Goal: Find contact information: Find contact information

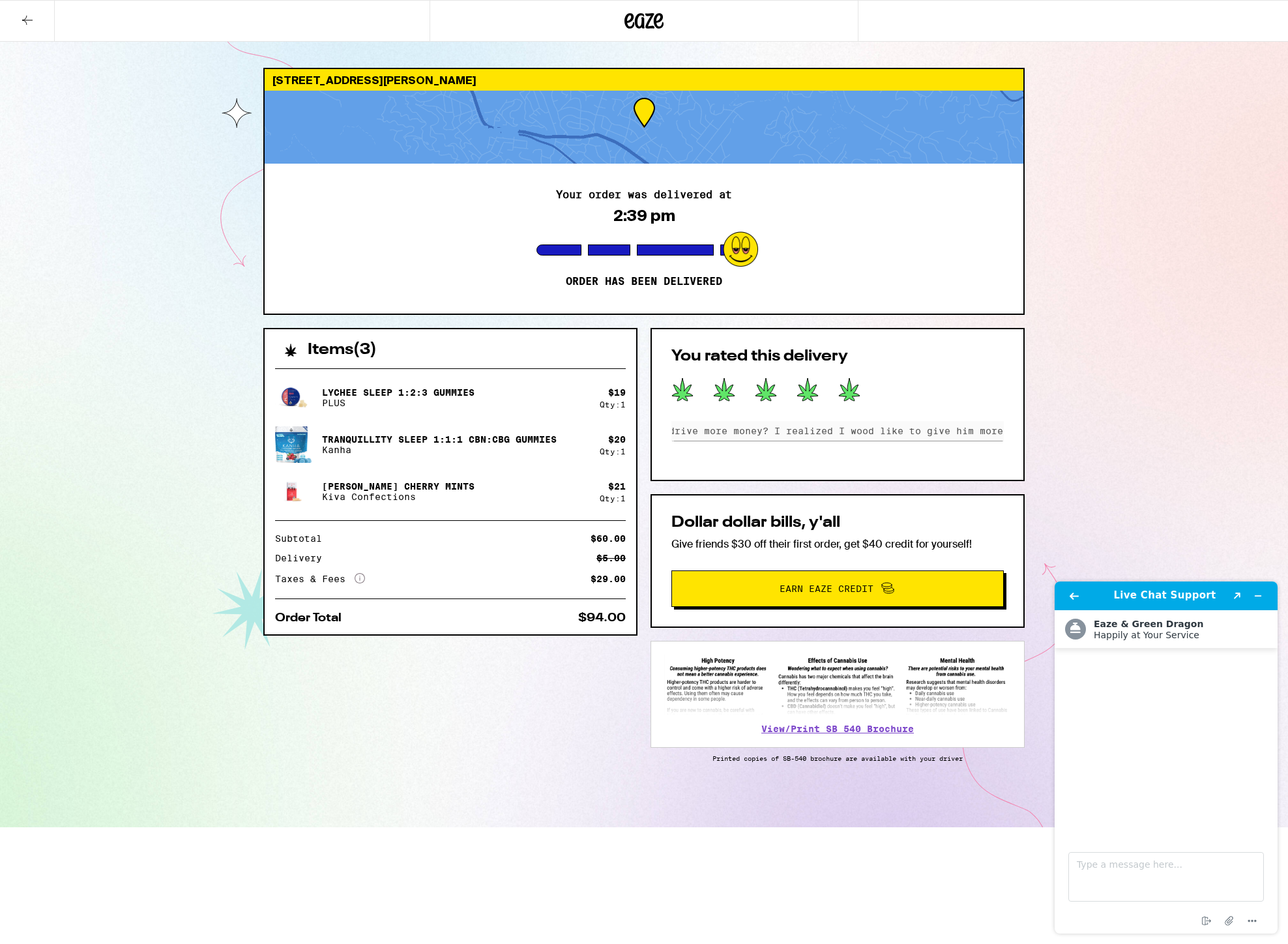
click at [642, 22] on icon at bounding box center [644, 21] width 20 height 16
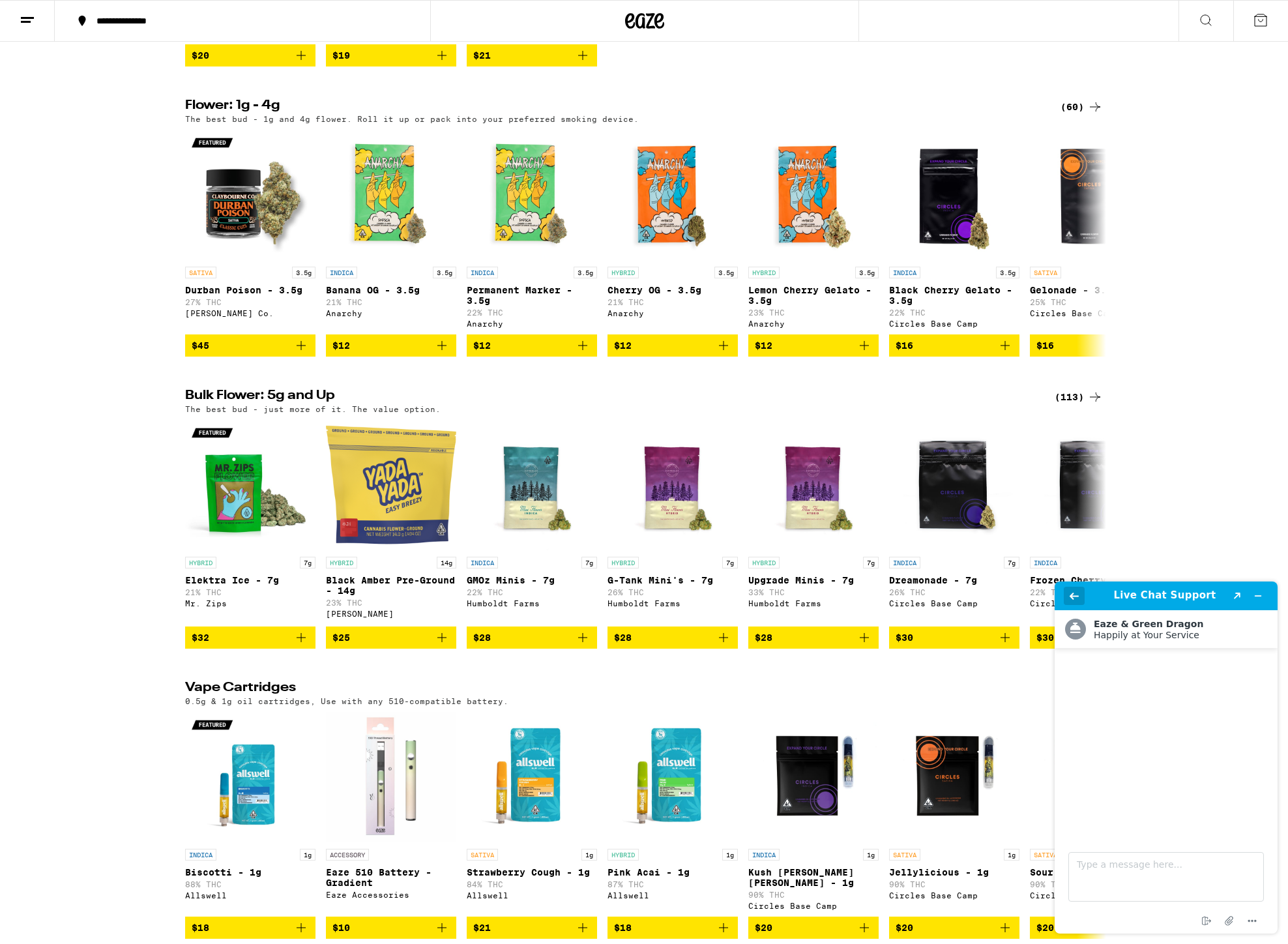
click at [1072, 595] on icon "Back" at bounding box center [1073, 595] width 9 height 7
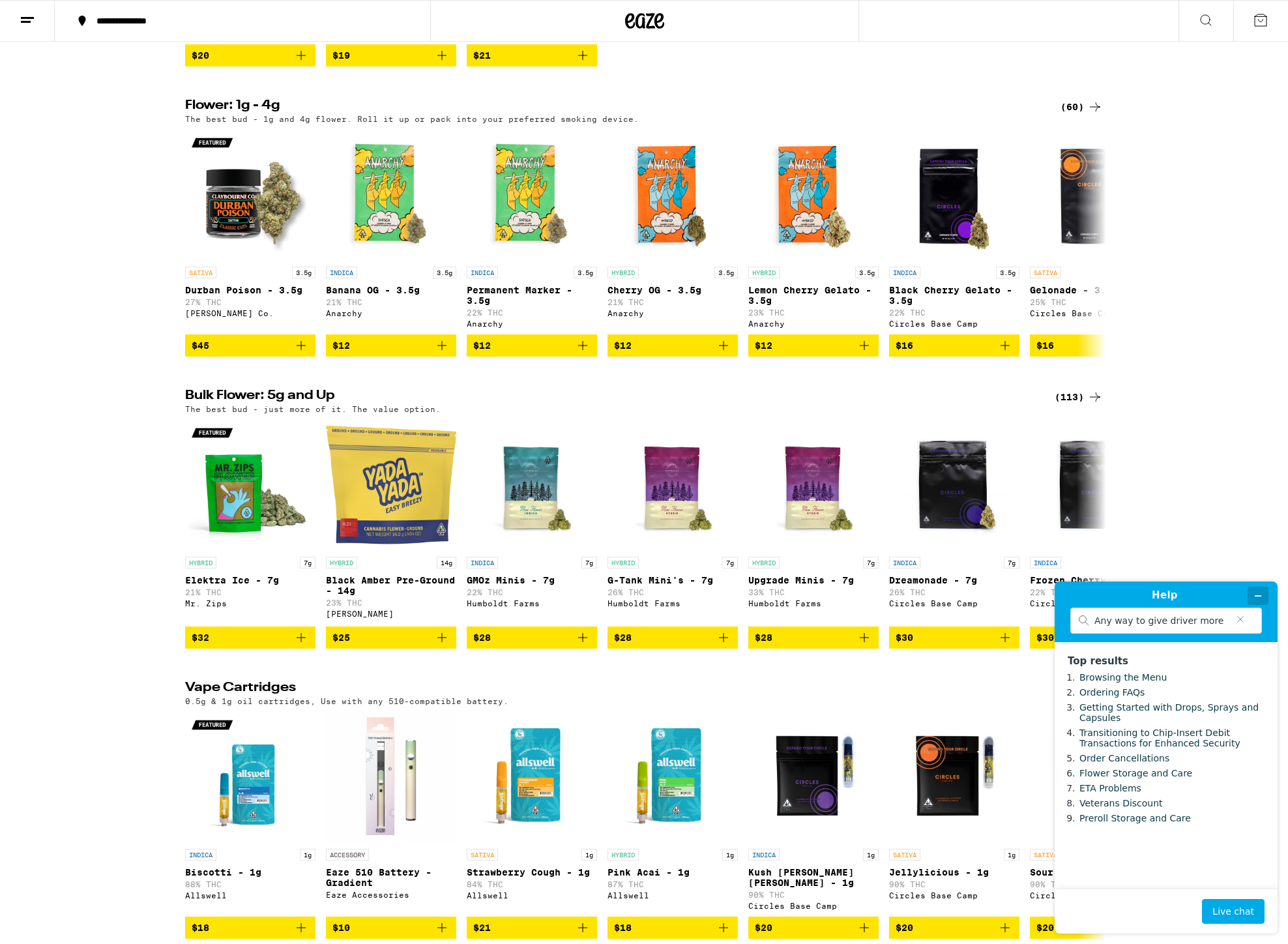
click at [1260, 593] on icon "Minimize widget" at bounding box center [1257, 595] width 9 height 9
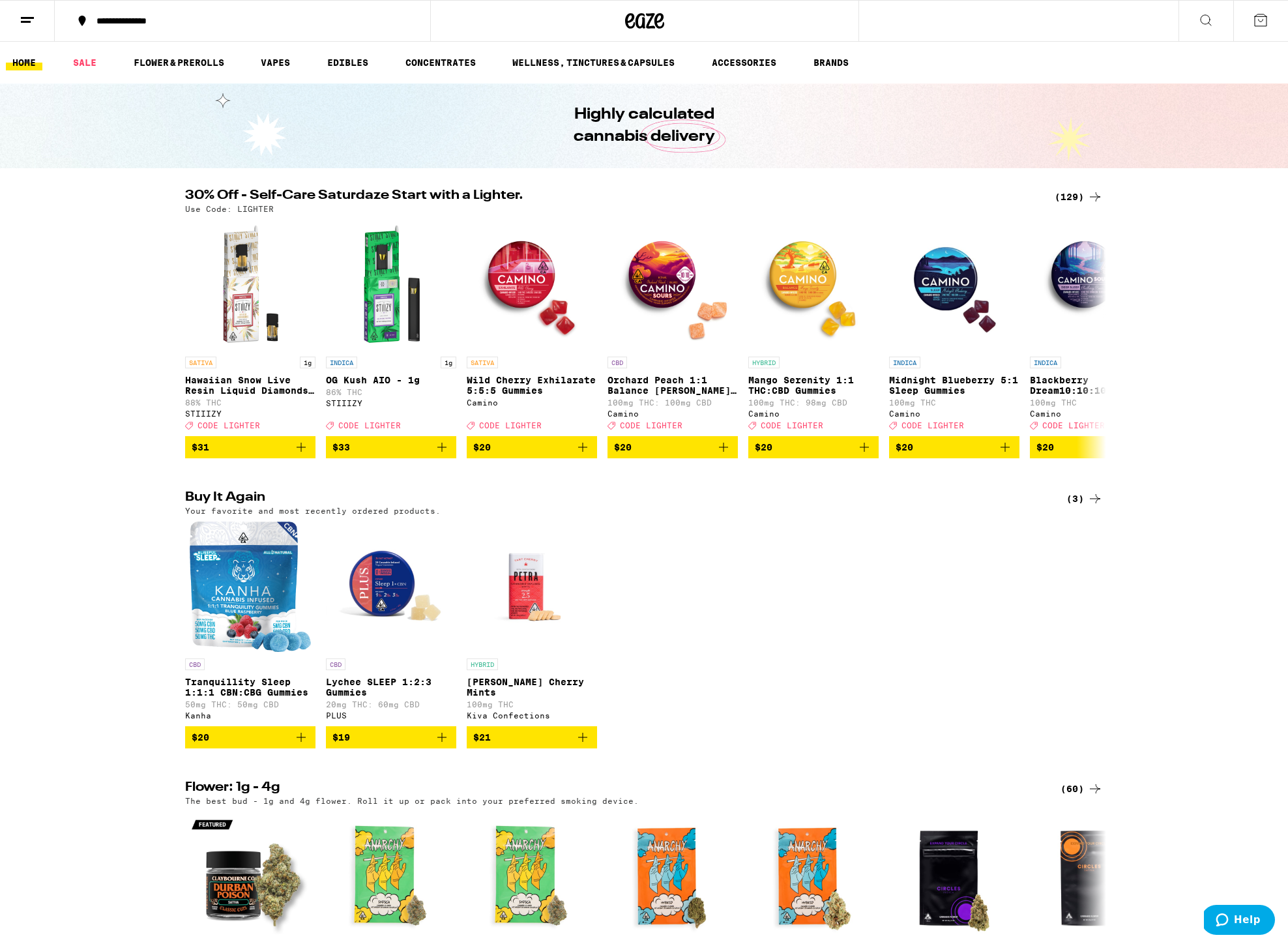
click at [30, 19] on icon at bounding box center [28, 21] width 16 height 16
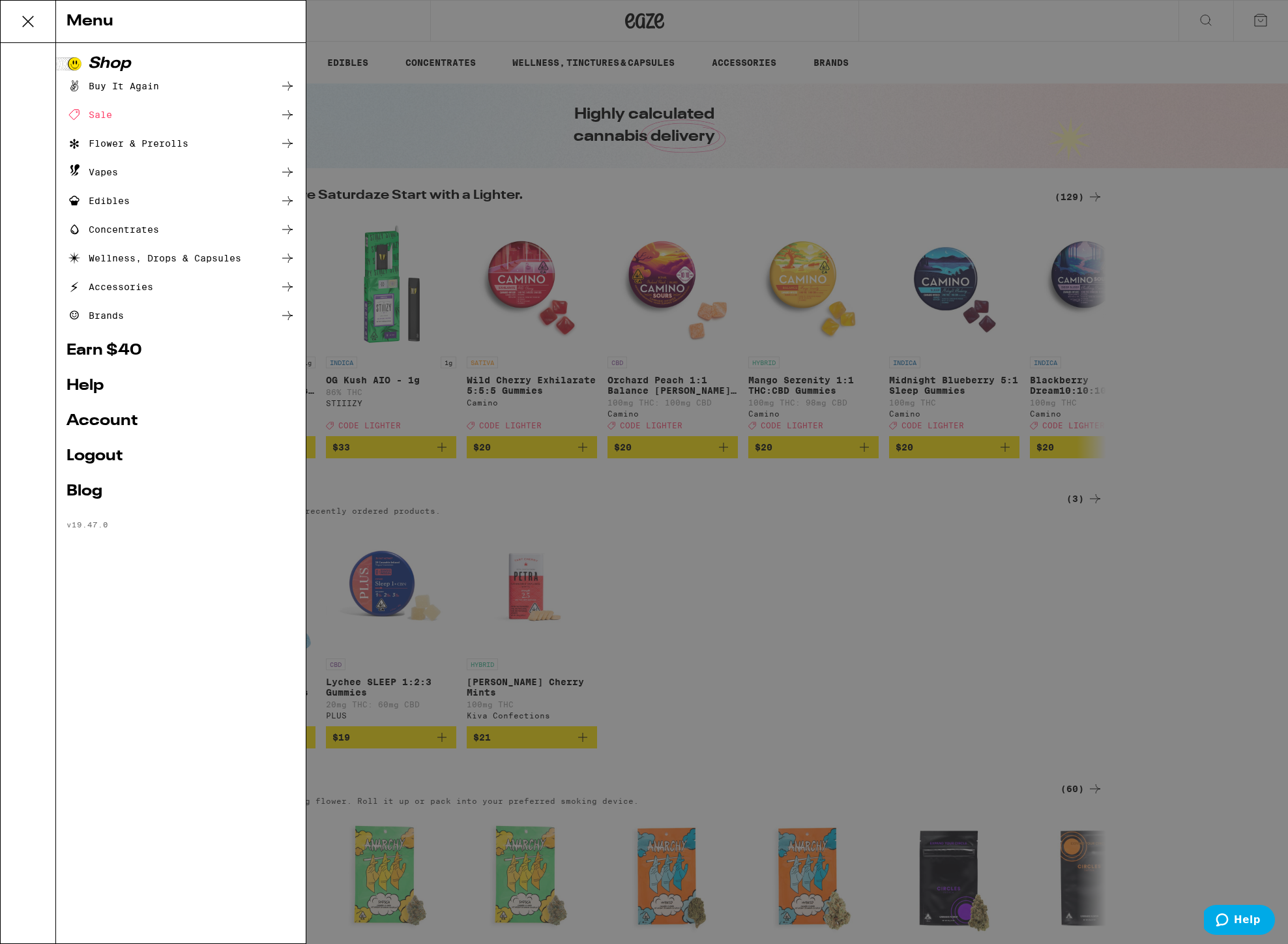
click at [38, 17] on icon at bounding box center [28, 22] width 26 height 26
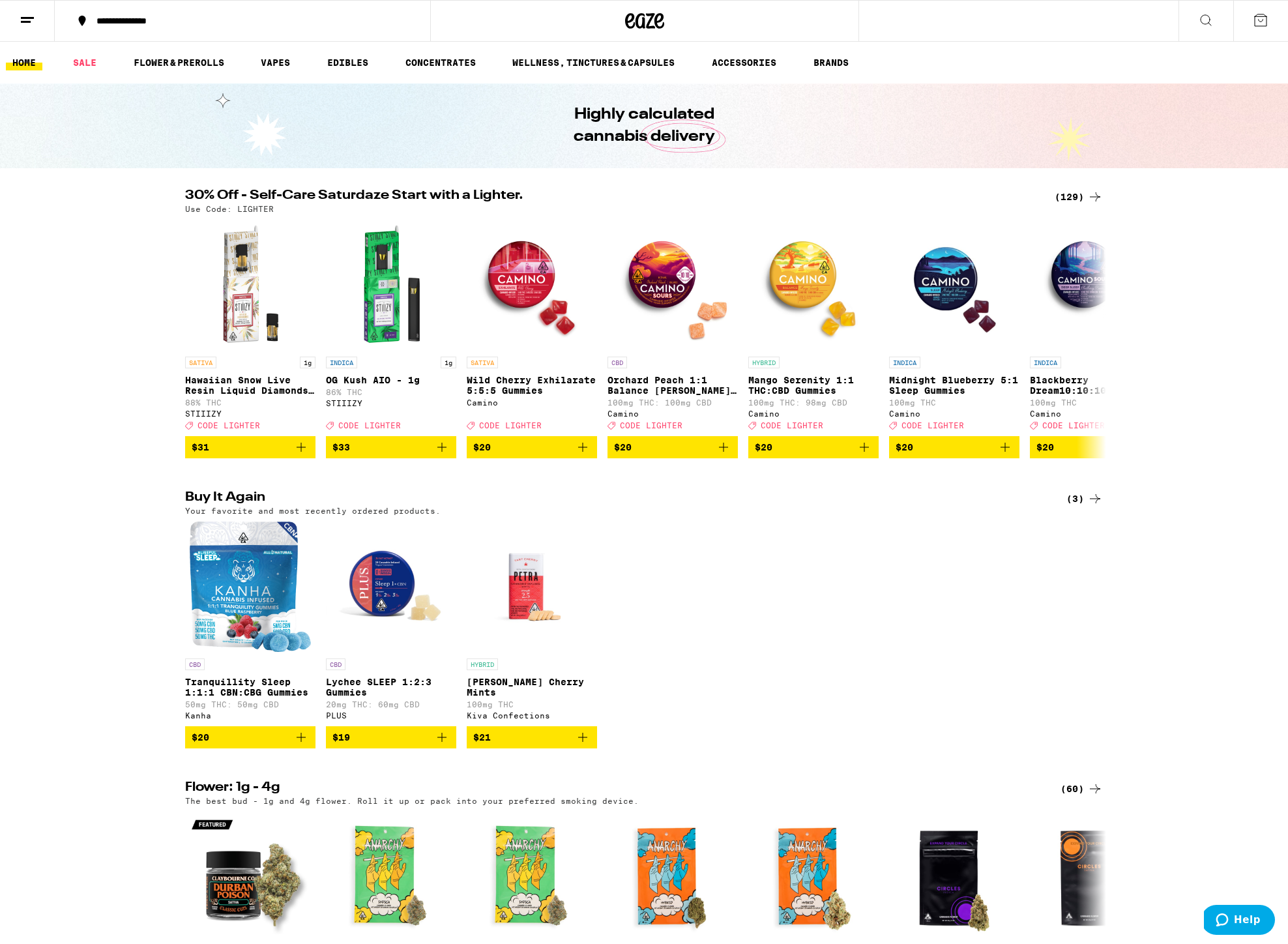
click at [645, 23] on icon at bounding box center [644, 21] width 39 height 24
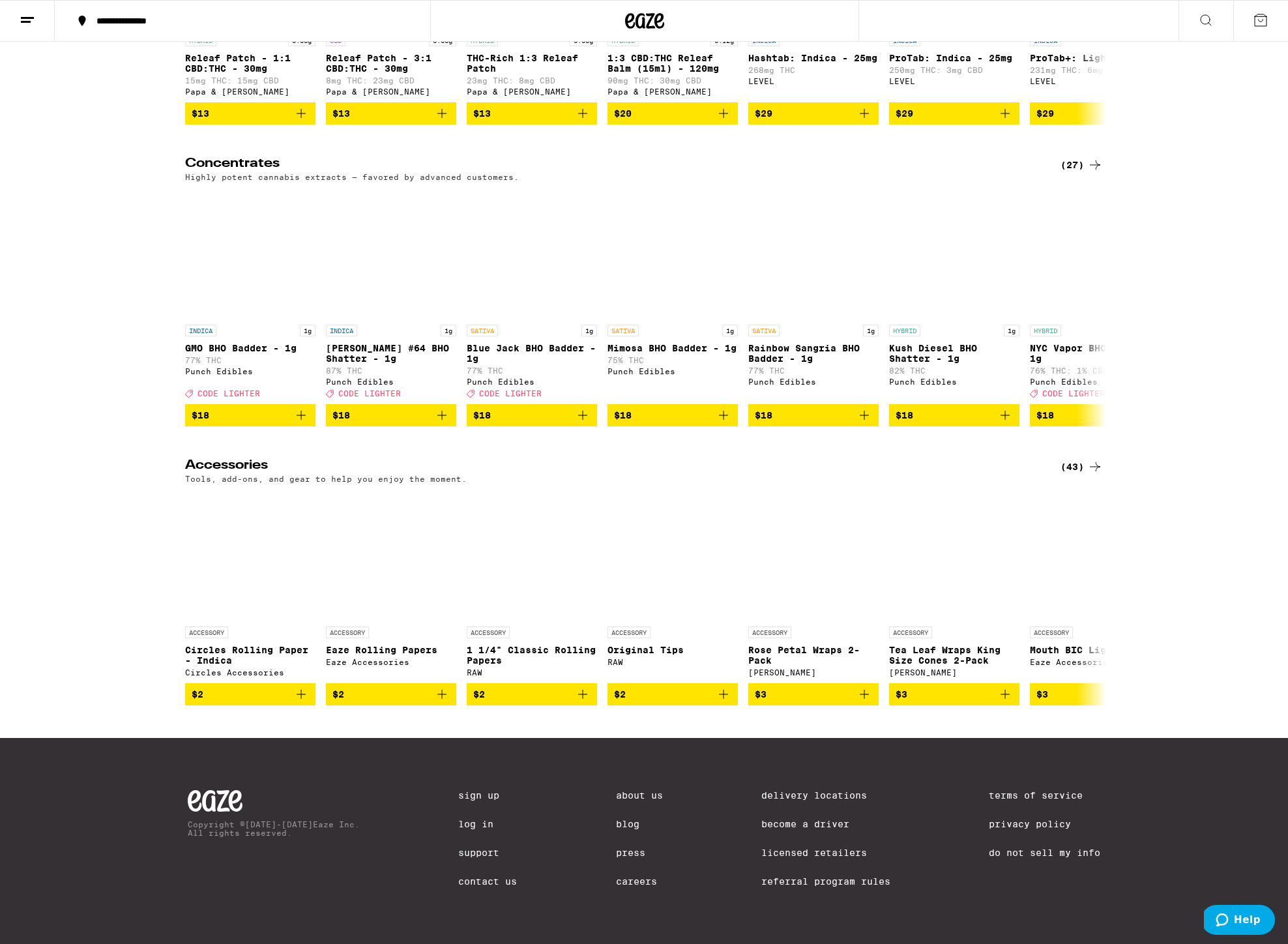
scroll to position [5036, 0]
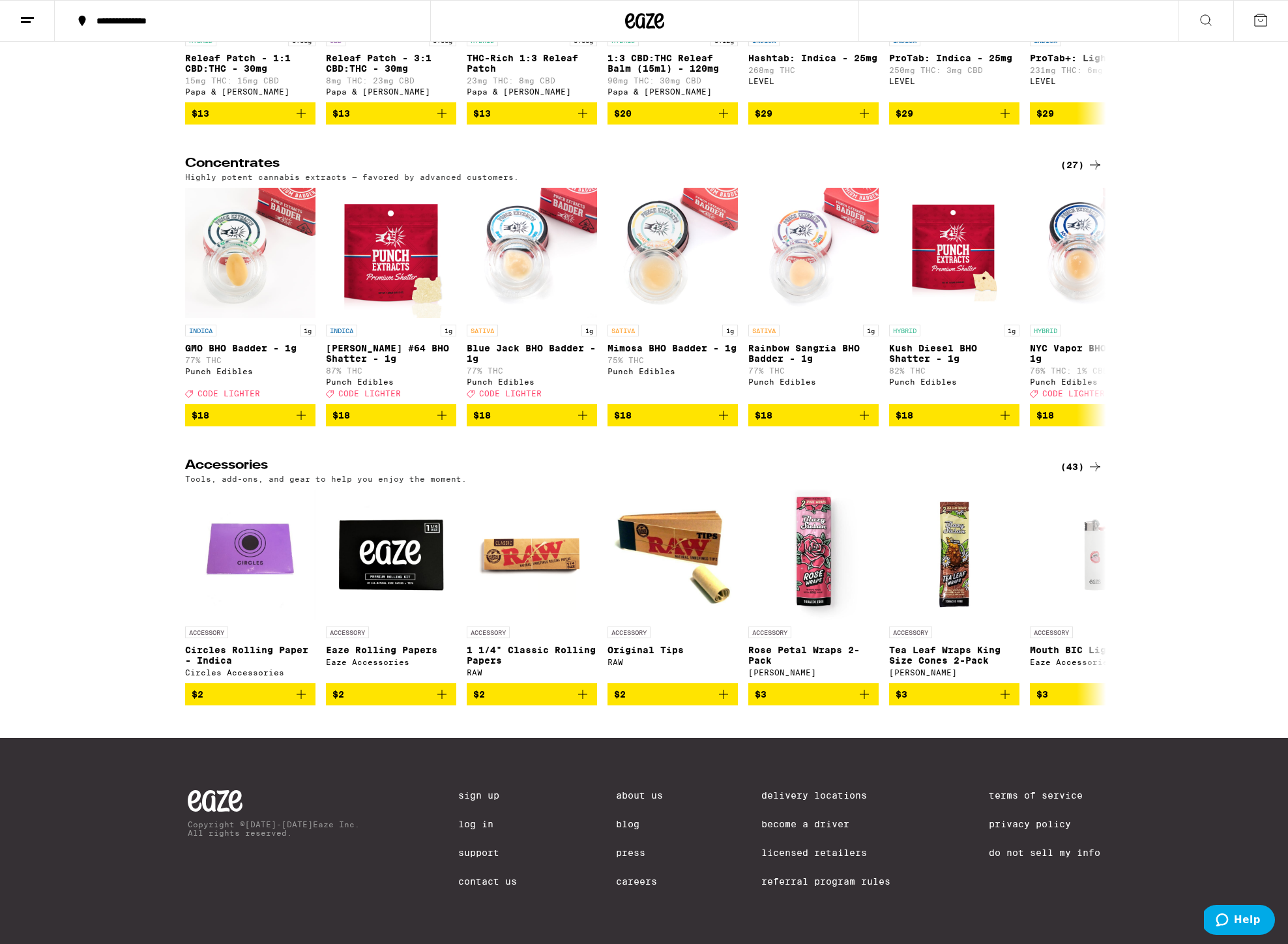
click at [475, 882] on link "Contact Us" at bounding box center [487, 881] width 58 height 11
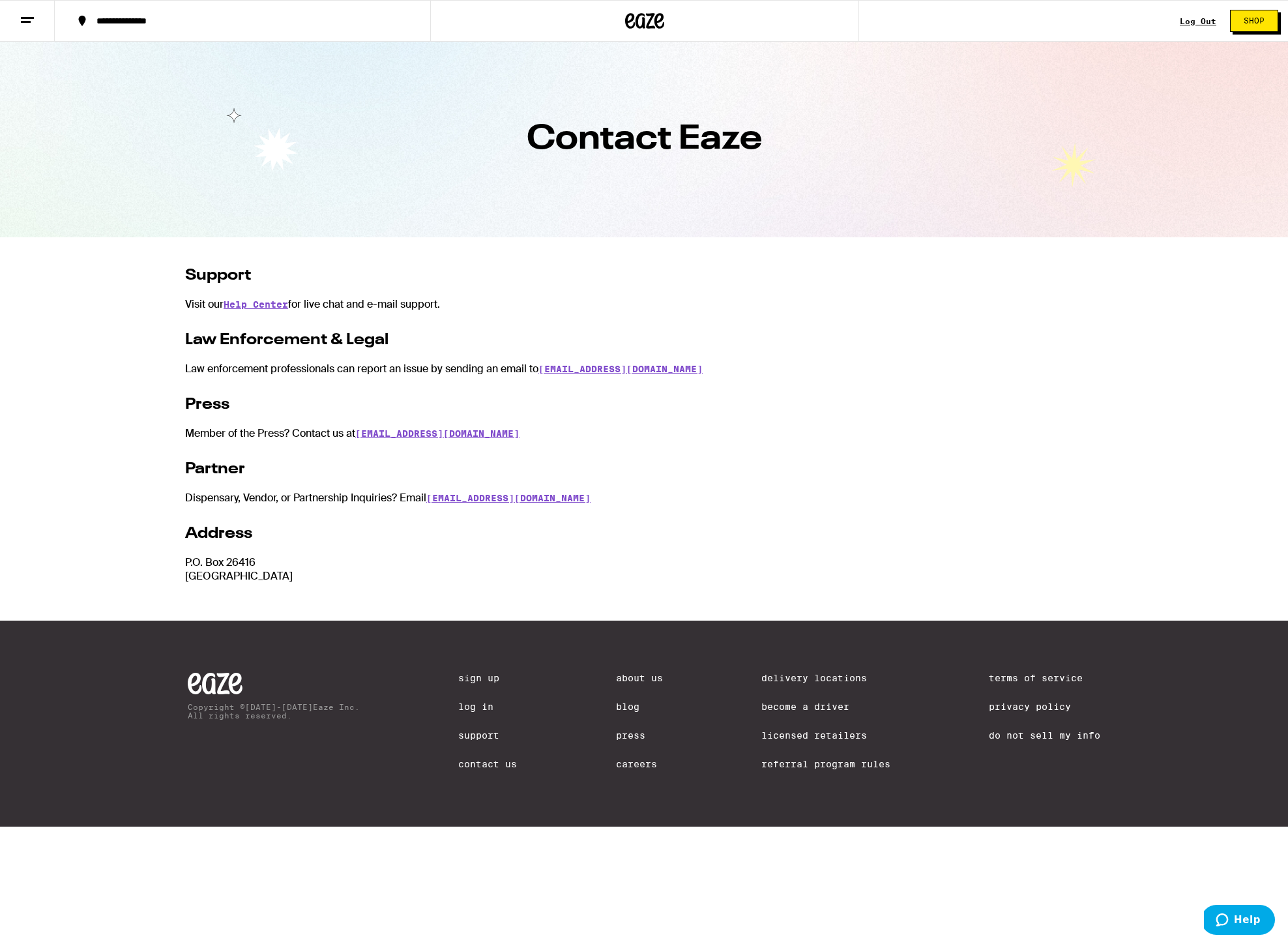
click at [478, 738] on link "Support" at bounding box center [487, 735] width 58 height 11
